Goal: Check status

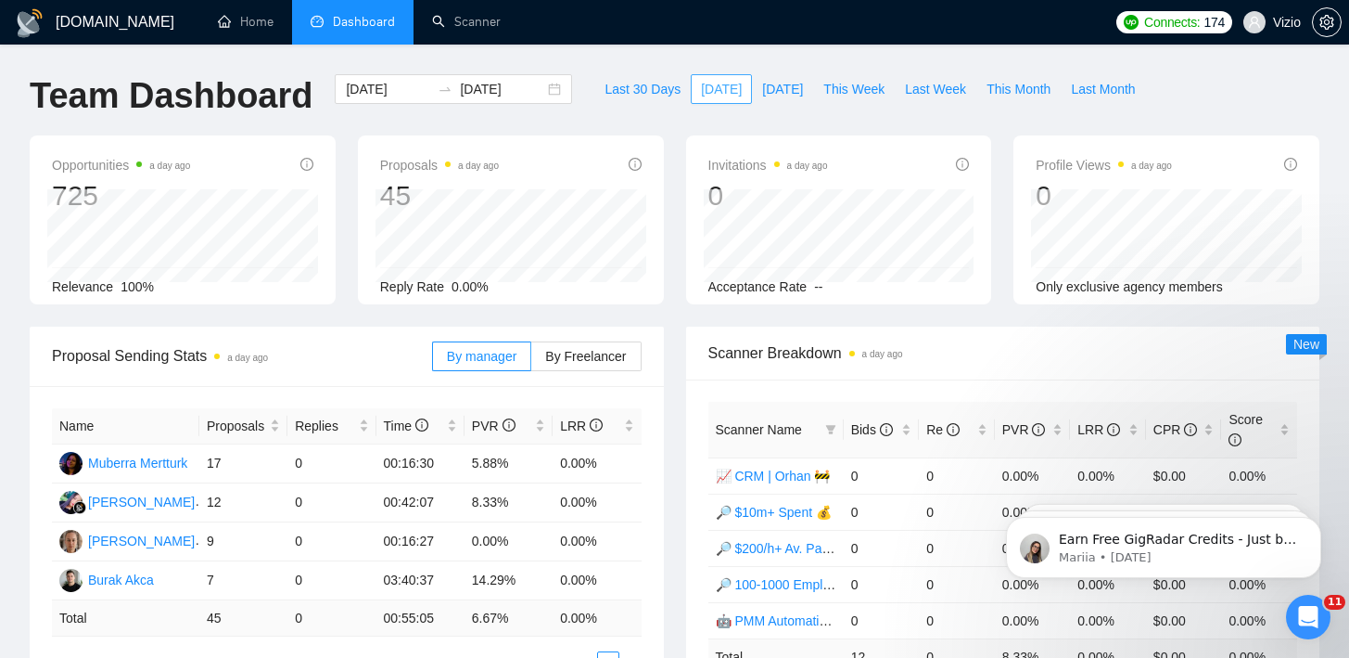
click at [701, 85] on span "[DATE]" at bounding box center [721, 89] width 41 height 20
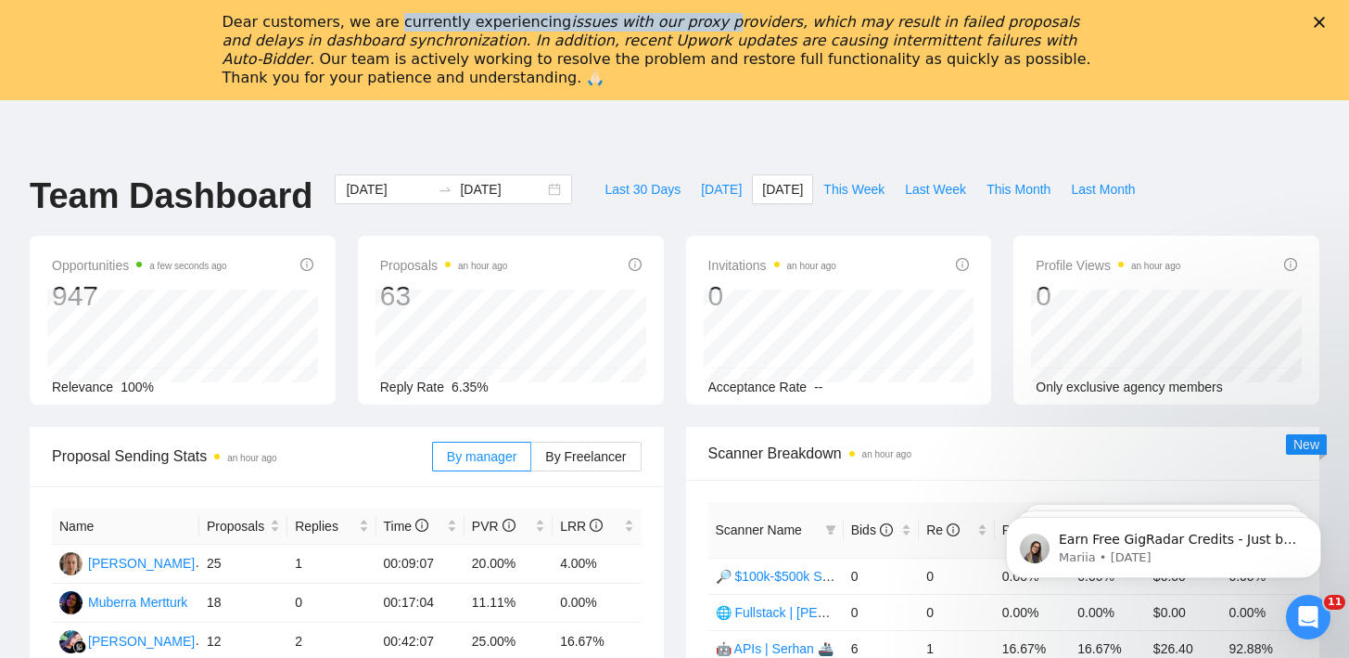
drag, startPoint x: 395, startPoint y: 21, endPoint x: 762, endPoint y: 13, distance: 367.4
click at [760, 13] on div "Dear customers, we are currently experiencing issues with our proxy providers, …" at bounding box center [661, 50] width 876 height 74
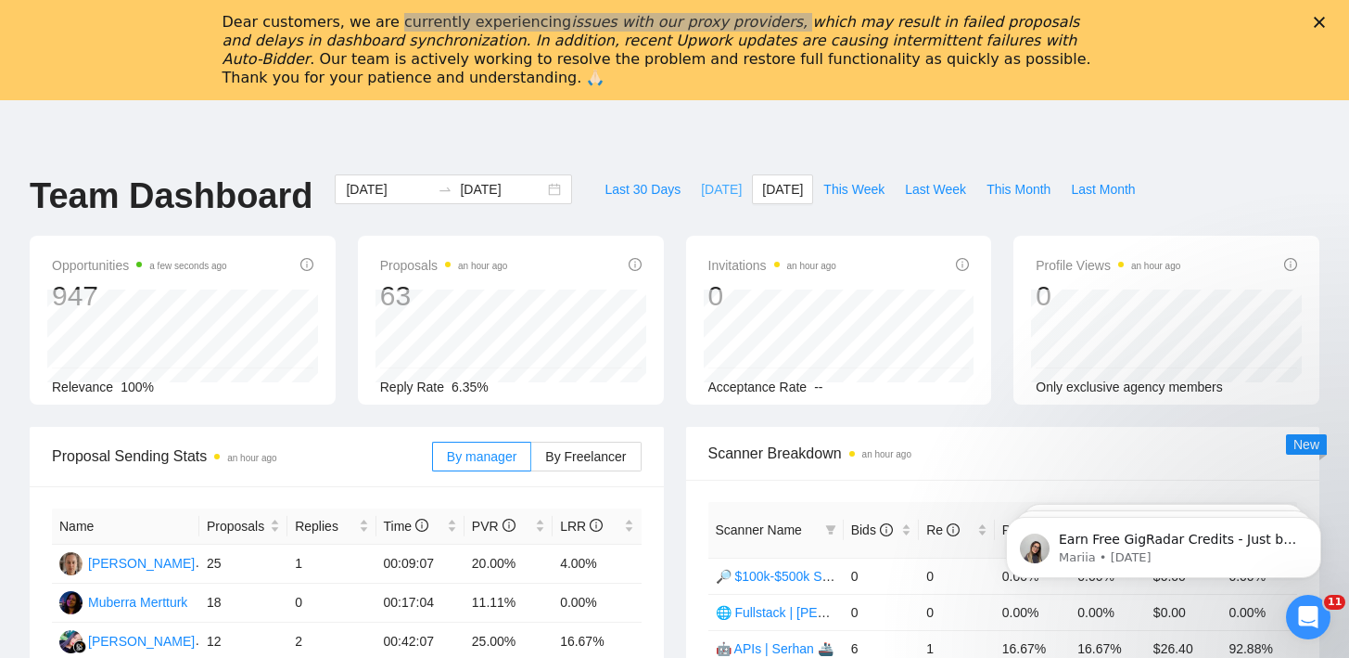
click at [701, 181] on span "[DATE]" at bounding box center [721, 189] width 41 height 20
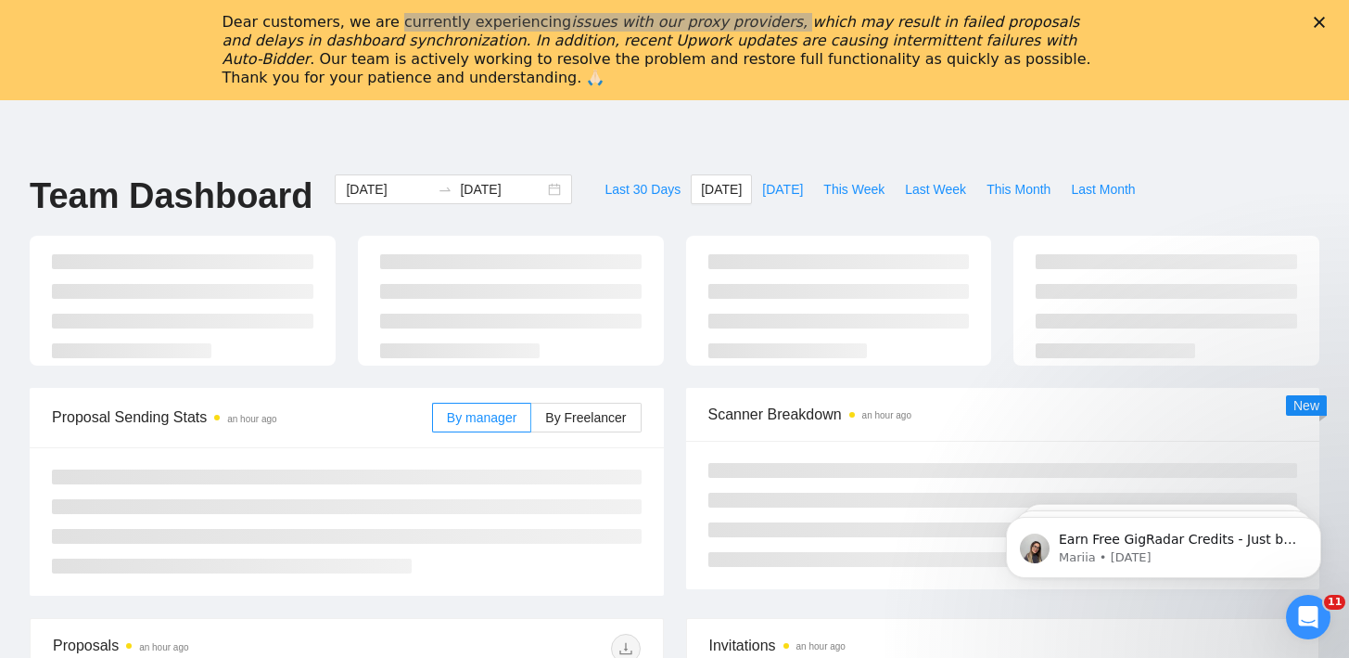
type input "2025-08-28"
